Goal: Information Seeking & Learning: Find specific fact

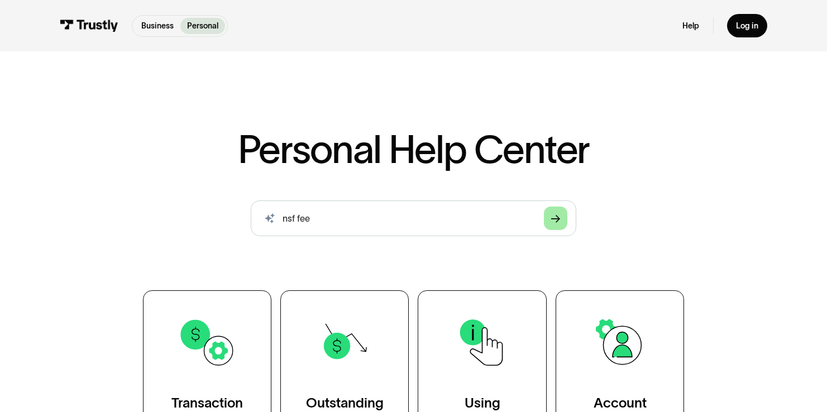
type input "nsf fee"
click at [553, 219] on polygon "Search" at bounding box center [555, 220] width 9 height 8
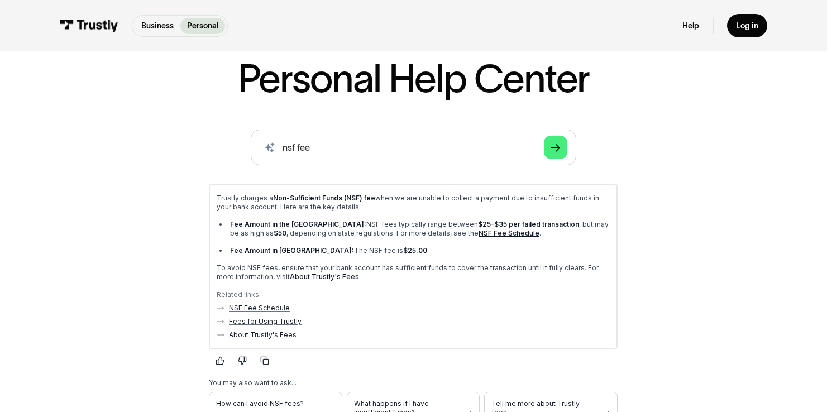
scroll to position [75, 0]
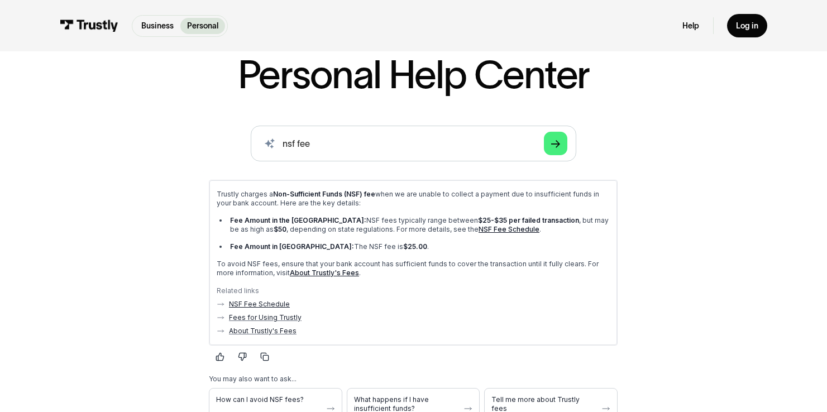
click at [262, 305] on link "NSF Fee Schedule" at bounding box center [259, 303] width 61 height 9
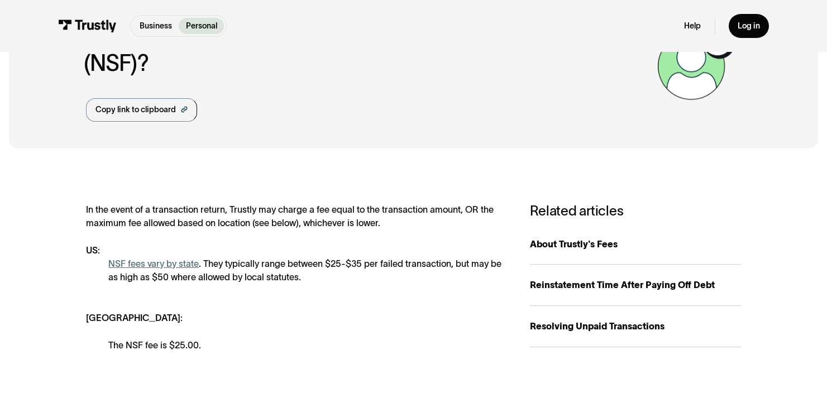
scroll to position [126, 0]
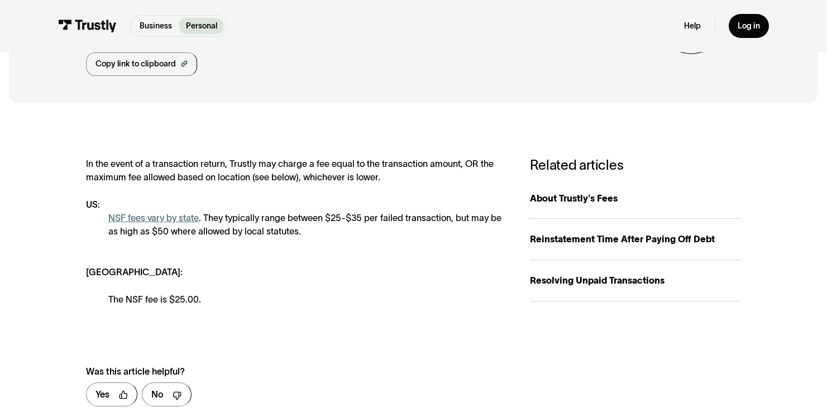
click at [227, 235] on div "NSF fees vary by state . They typically range between $25-$35 per failed transa…" at bounding box center [307, 224] width 399 height 27
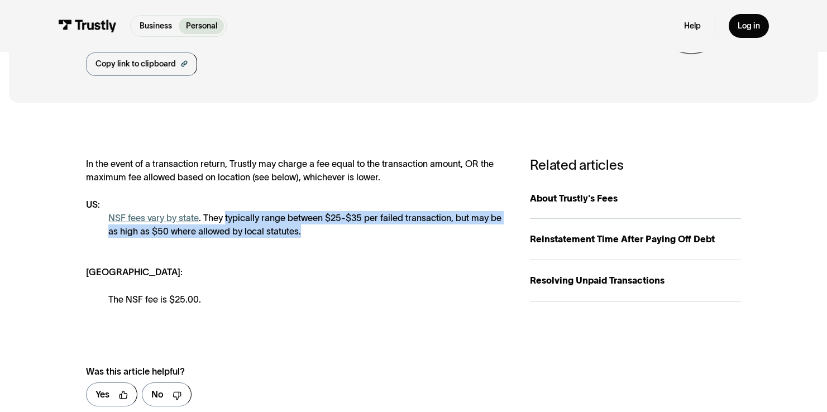
drag, startPoint x: 306, startPoint y: 232, endPoint x: 224, endPoint y: 218, distance: 82.7
click at [224, 218] on div "NSF fees vary by state . They typically range between $25-$35 per failed transa…" at bounding box center [307, 224] width 399 height 27
click at [159, 218] on link "NSF fees vary by state" at bounding box center [153, 218] width 90 height 10
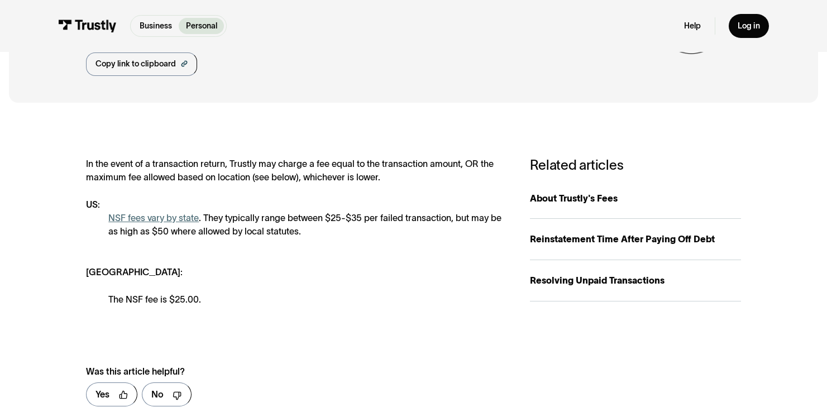
click at [278, 207] on div "In the event of a transaction return, Trustly may charge a fee equal to the tra…" at bounding box center [297, 231] width 422 height 149
drag, startPoint x: 315, startPoint y: 176, endPoint x: 354, endPoint y: 176, distance: 38.5
click at [354, 176] on div "In the event of a transaction return, Trustly may charge a fee equal to the tra…" at bounding box center [297, 231] width 422 height 149
drag, startPoint x: 290, startPoint y: 181, endPoint x: 298, endPoint y: 180, distance: 7.8
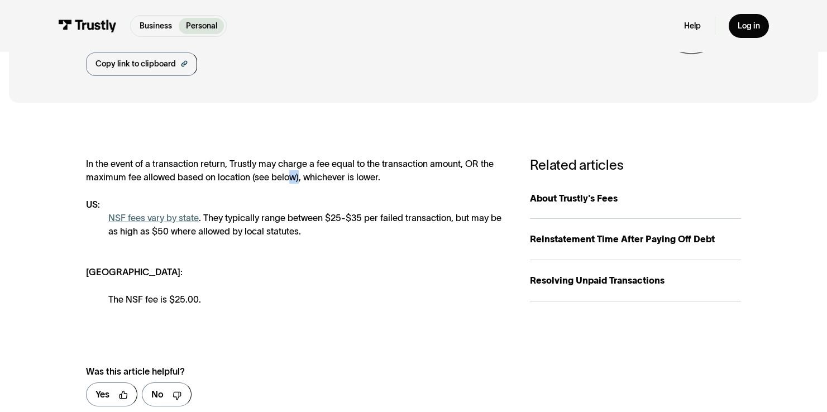
click at [298, 180] on div "In the event of a transaction return, Trustly may charge a fee equal to the tra…" at bounding box center [297, 231] width 422 height 149
